Goal: Transaction & Acquisition: Purchase product/service

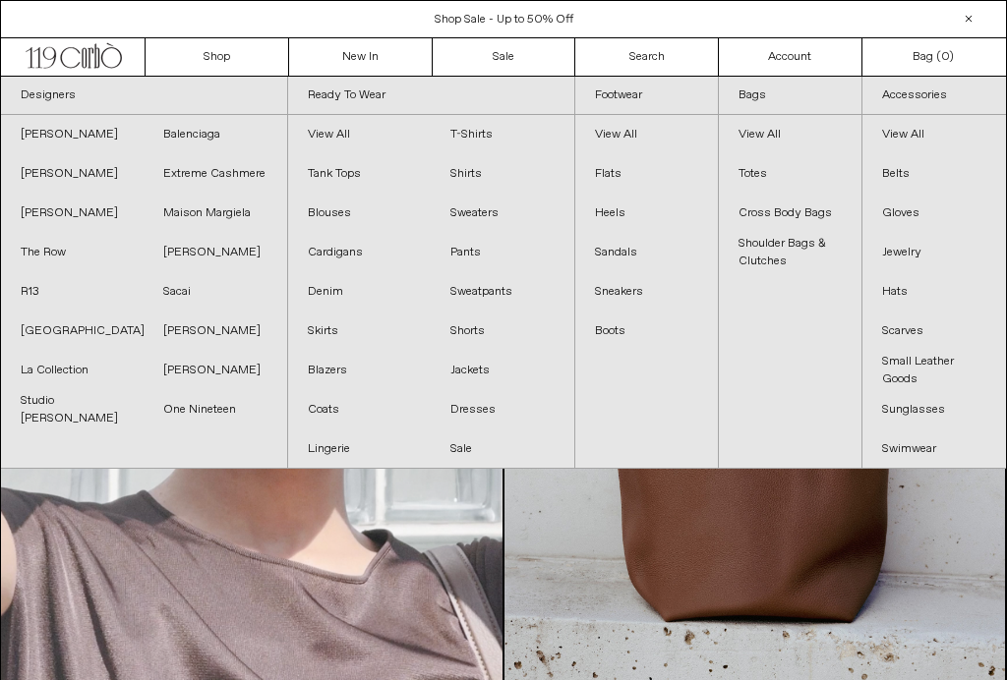
click at [33, 137] on link "[PERSON_NAME]" at bounding box center [72, 134] width 143 height 39
click at [173, 253] on link "[PERSON_NAME]" at bounding box center [215, 252] width 143 height 39
click at [319, 412] on link "Coats" at bounding box center [359, 409] width 143 height 39
click at [597, 330] on link "Boots" at bounding box center [646, 331] width 143 height 39
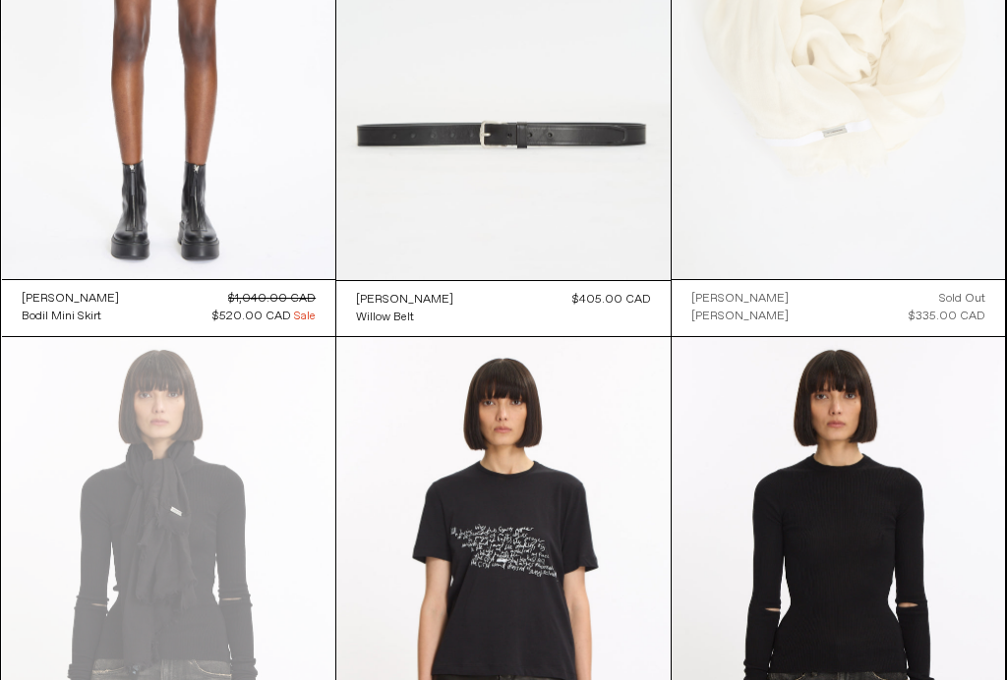
scroll to position [312, 0]
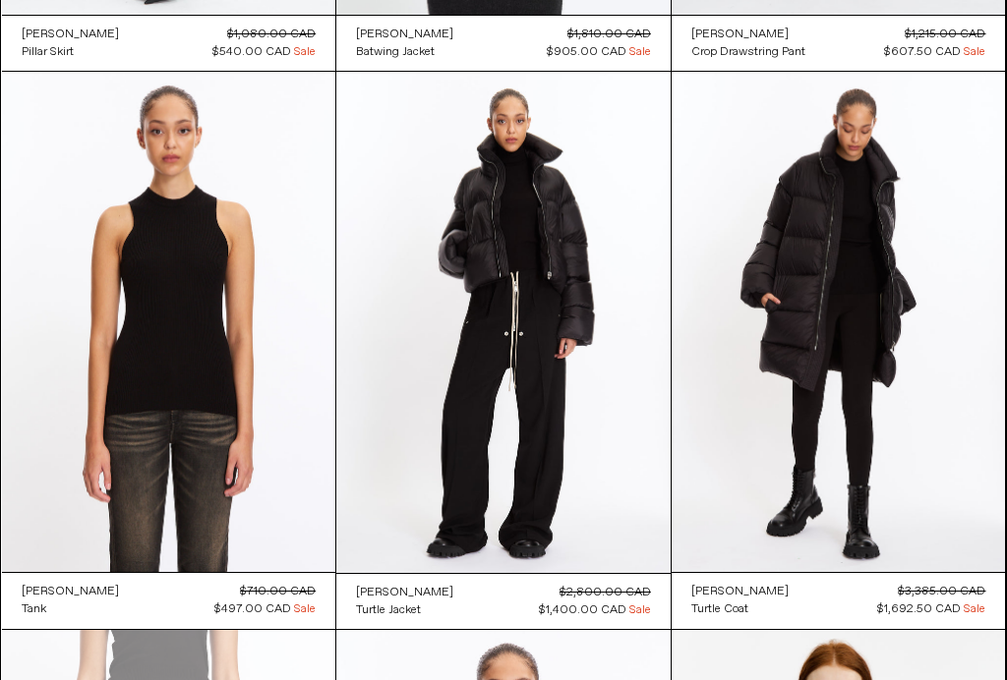
scroll to position [4507, 0]
click at [731, 462] on at bounding box center [838, 322] width 334 height 500
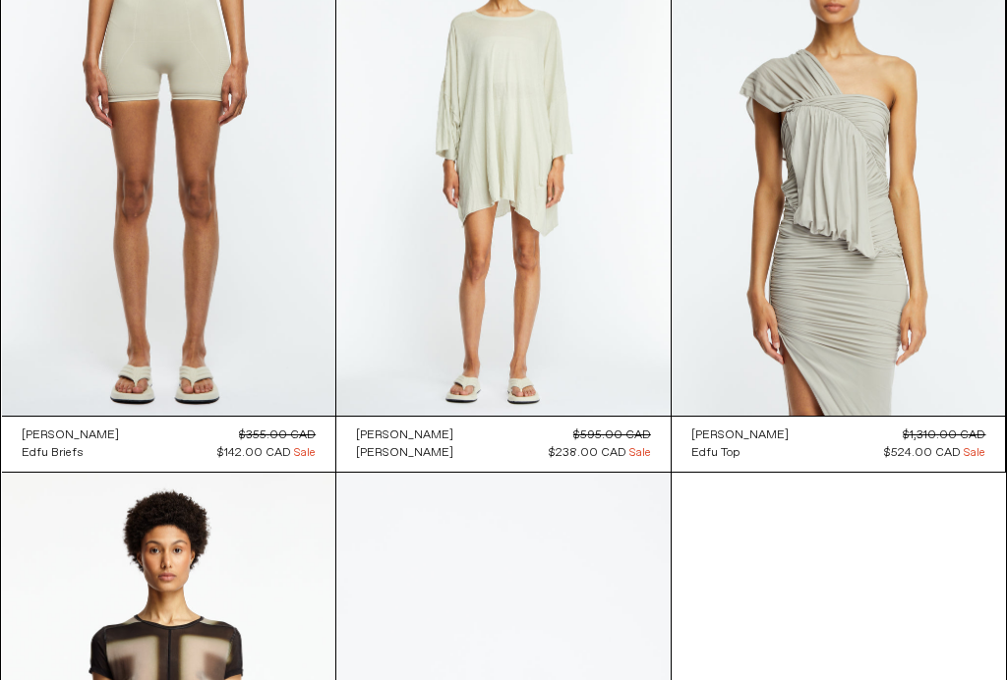
scroll to position [7419, 0]
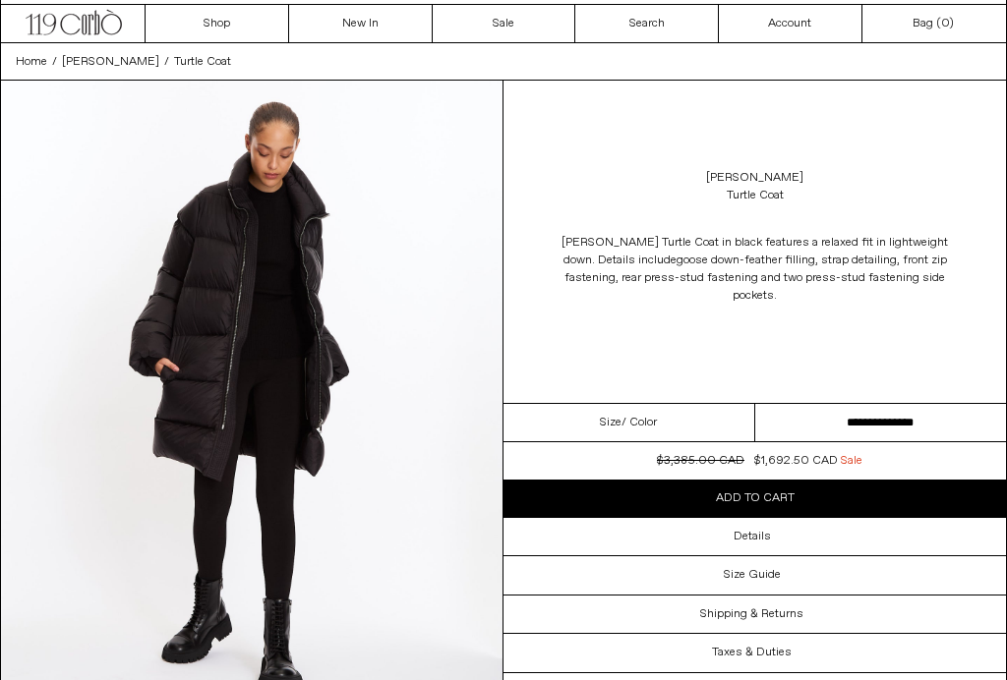
click at [785, 418] on select "**********" at bounding box center [881, 423] width 252 height 38
click at [155, 277] on img at bounding box center [251, 394] width 501 height 627
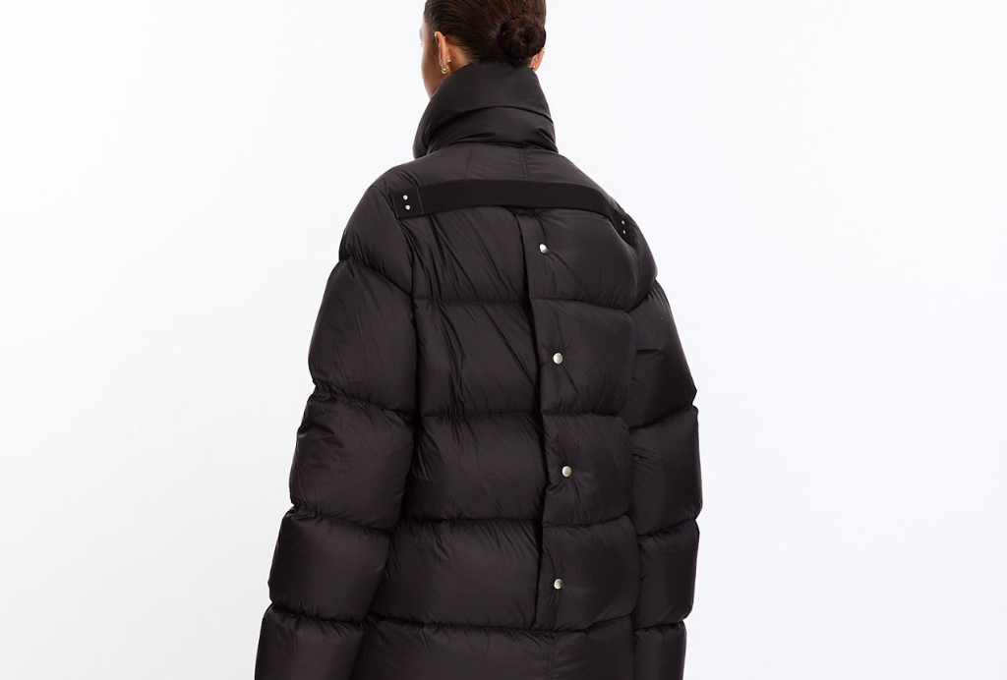
scroll to position [3724, 0]
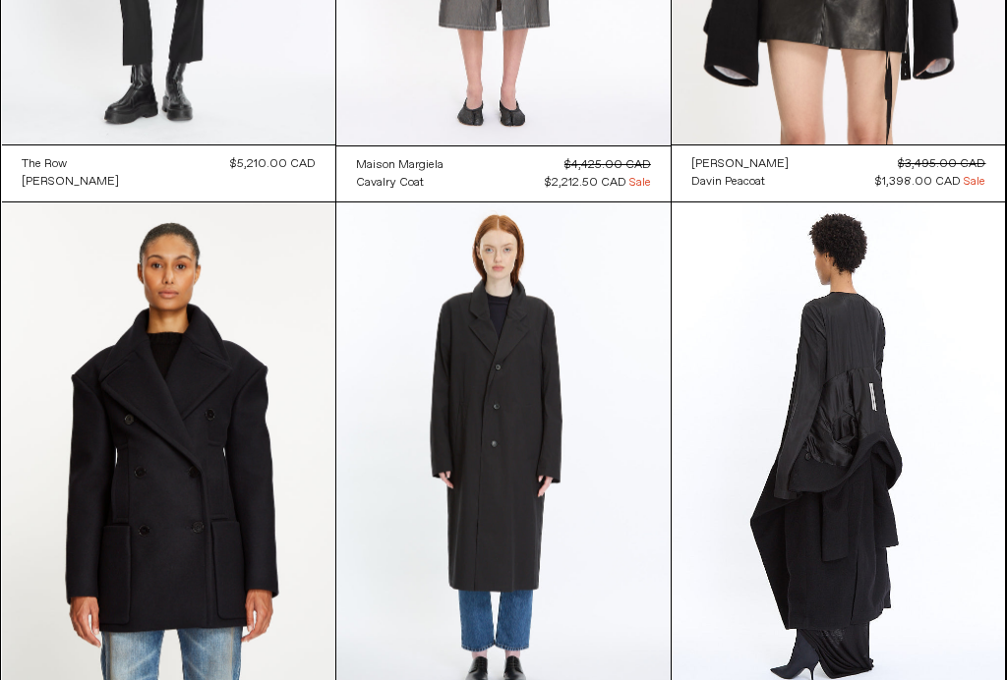
scroll to position [461, 0]
